Goal: Book appointment/travel/reservation

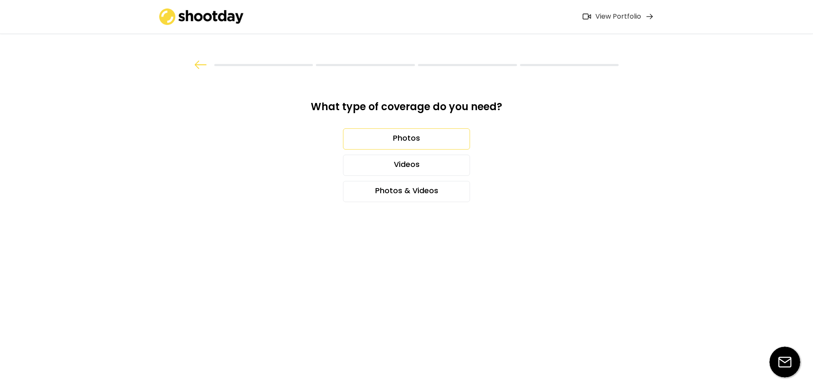
click at [392, 139] on div "Photos" at bounding box center [406, 138] width 127 height 21
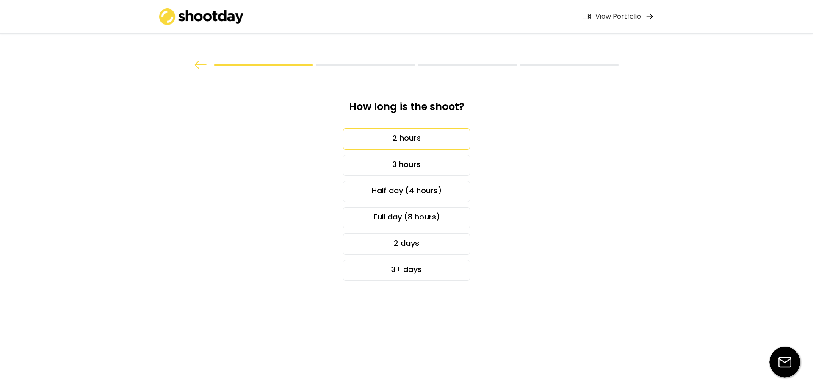
click at [410, 140] on div "2 hours" at bounding box center [406, 138] width 127 height 21
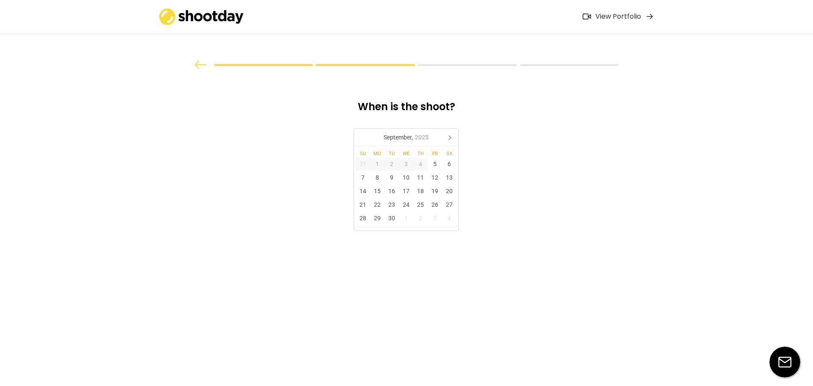
click at [410, 140] on div "[DATE]" at bounding box center [405, 137] width 51 height 14
click at [374, 212] on div "Oct" at bounding box center [372, 210] width 33 height 18
click at [407, 179] on div "8" at bounding box center [406, 178] width 14 height 14
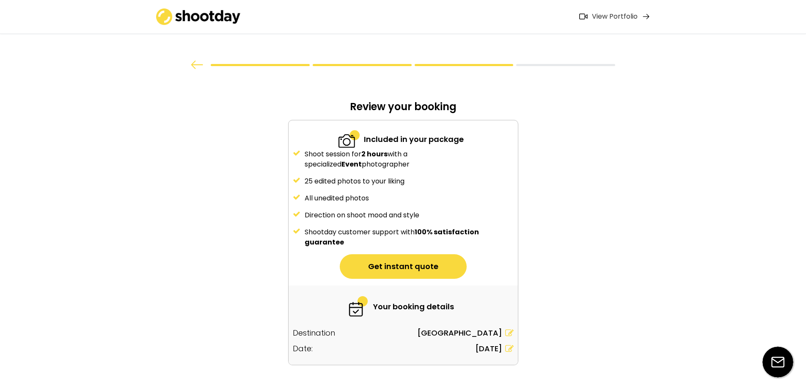
click at [509, 335] on icon at bounding box center [509, 332] width 8 height 8
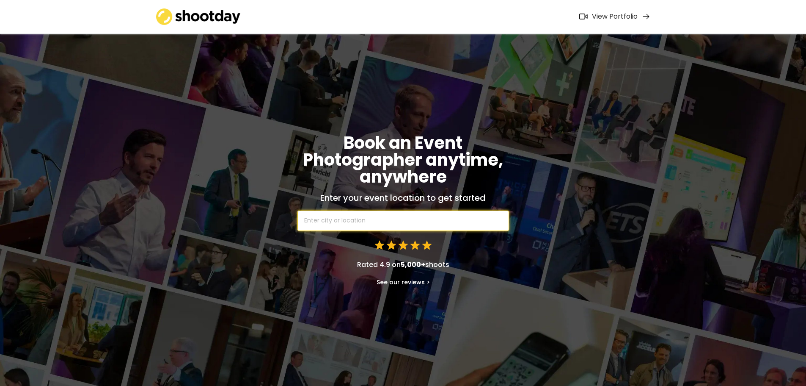
click at [310, 224] on input "text" at bounding box center [404, 220] width 212 height 20
type input "ANke"
type input "ANkeny, [GEOGRAPHIC_DATA], [GEOGRAPHIC_DATA]"
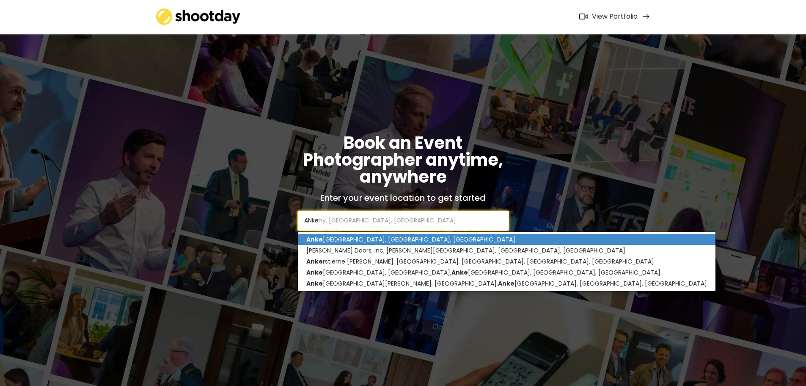
click at [342, 242] on p "Anke [GEOGRAPHIC_DATA], [GEOGRAPHIC_DATA], [GEOGRAPHIC_DATA]" at bounding box center [507, 239] width 418 height 11
type input "Ankeny, [GEOGRAPHIC_DATA], [GEOGRAPHIC_DATA]"
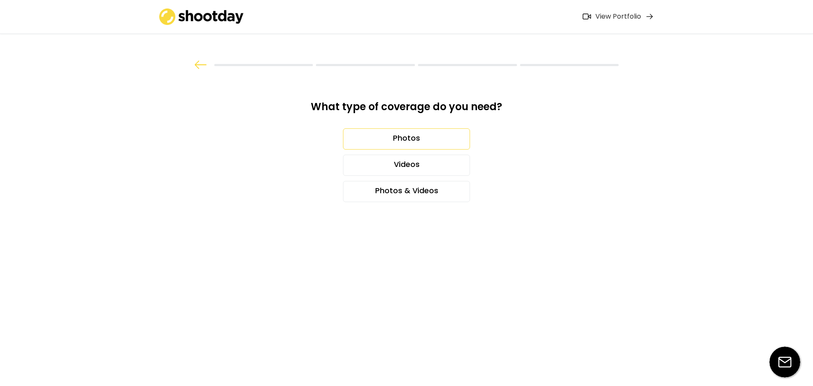
click at [415, 139] on div "Photos" at bounding box center [406, 138] width 127 height 21
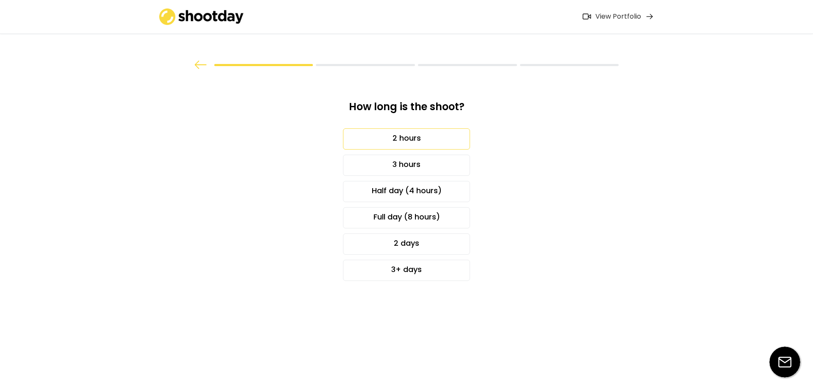
click at [415, 139] on div "2 hours" at bounding box center [406, 138] width 127 height 21
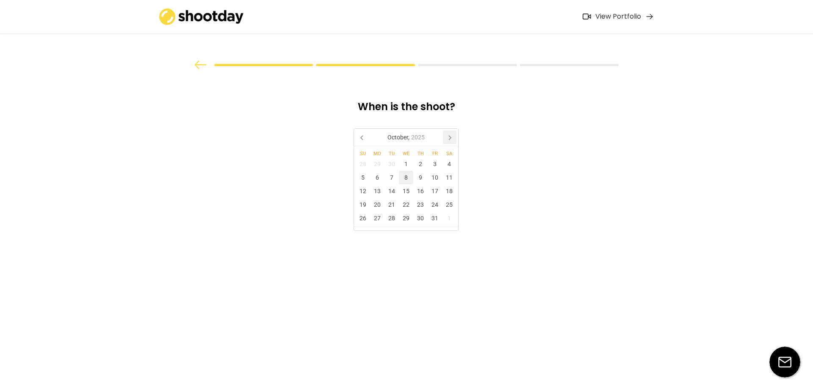
click at [450, 139] on icon at bounding box center [450, 137] width 2 height 4
click at [363, 138] on icon at bounding box center [363, 137] width 14 height 14
click at [405, 178] on div "8" at bounding box center [406, 178] width 14 height 14
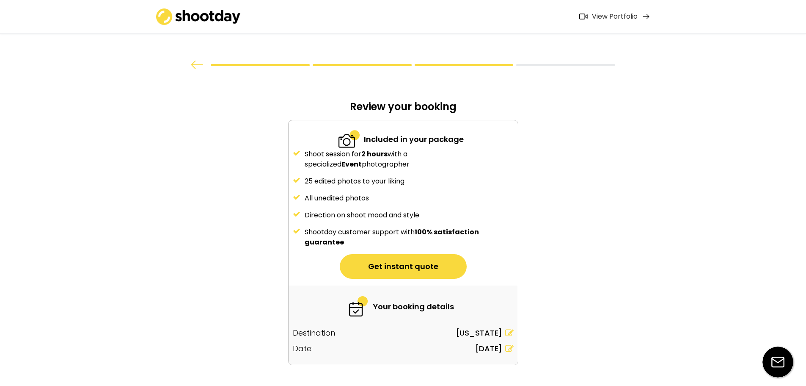
scroll to position [26, 0]
